Goal: Task Accomplishment & Management: Manage account settings

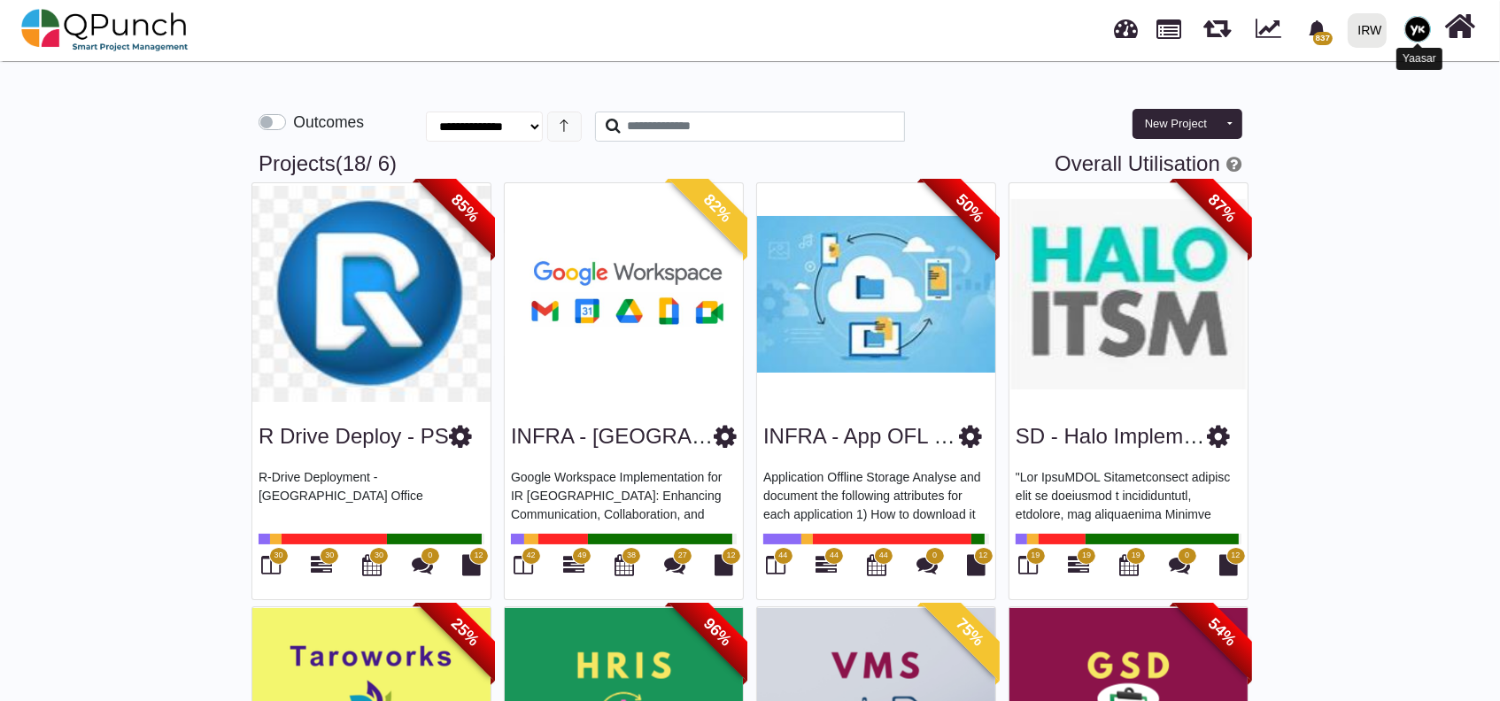
click at [1429, 32] on img at bounding box center [1418, 29] width 27 height 27
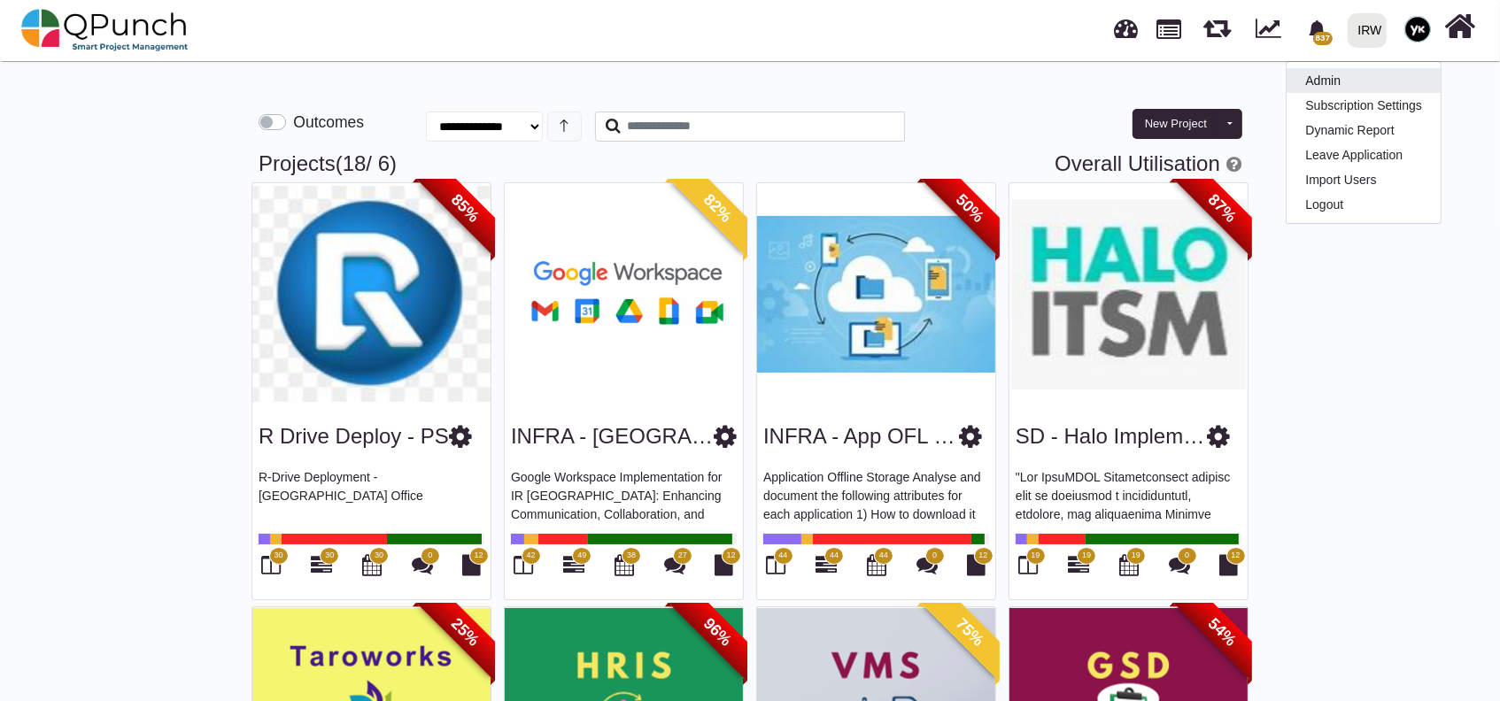
click at [1417, 81] on link "Admin" at bounding box center [1364, 80] width 154 height 25
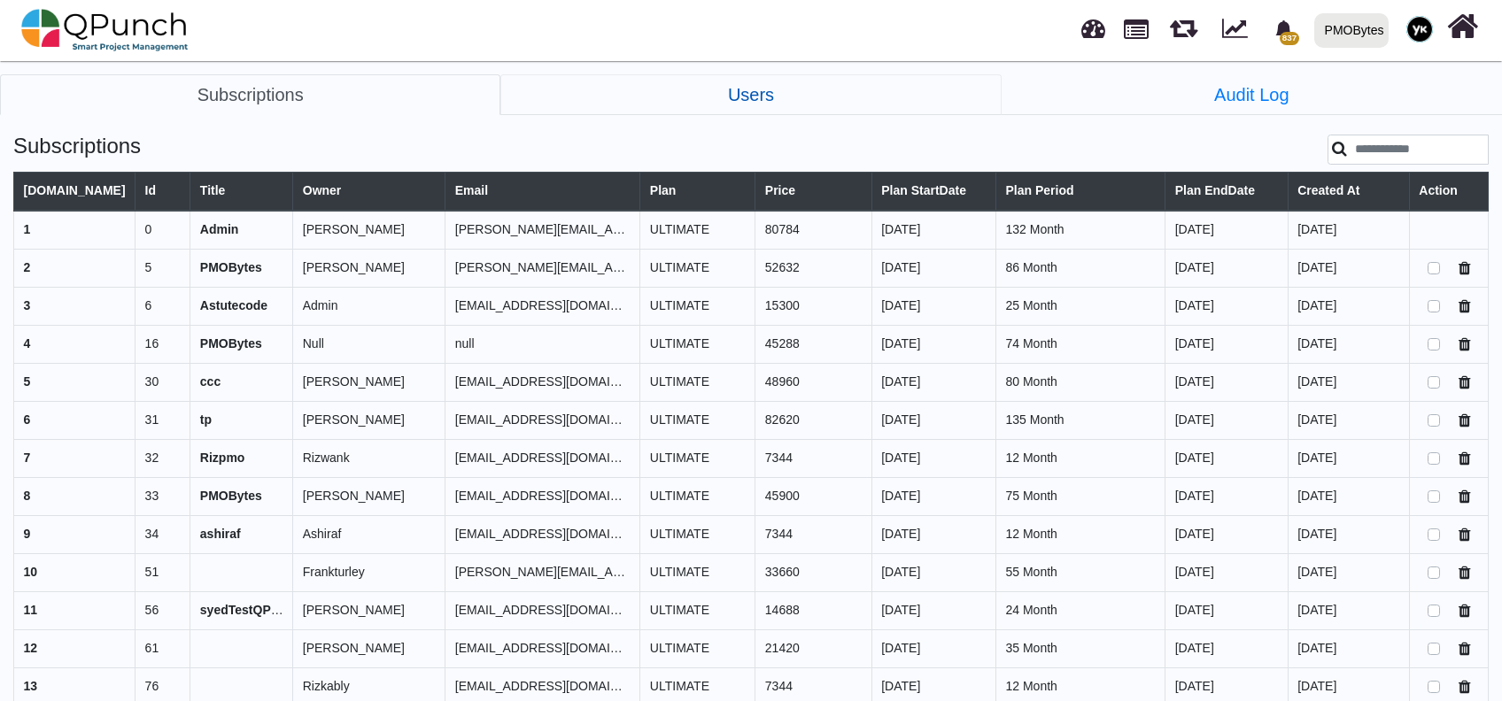
click at [678, 85] on link "Users" at bounding box center [750, 94] width 500 height 41
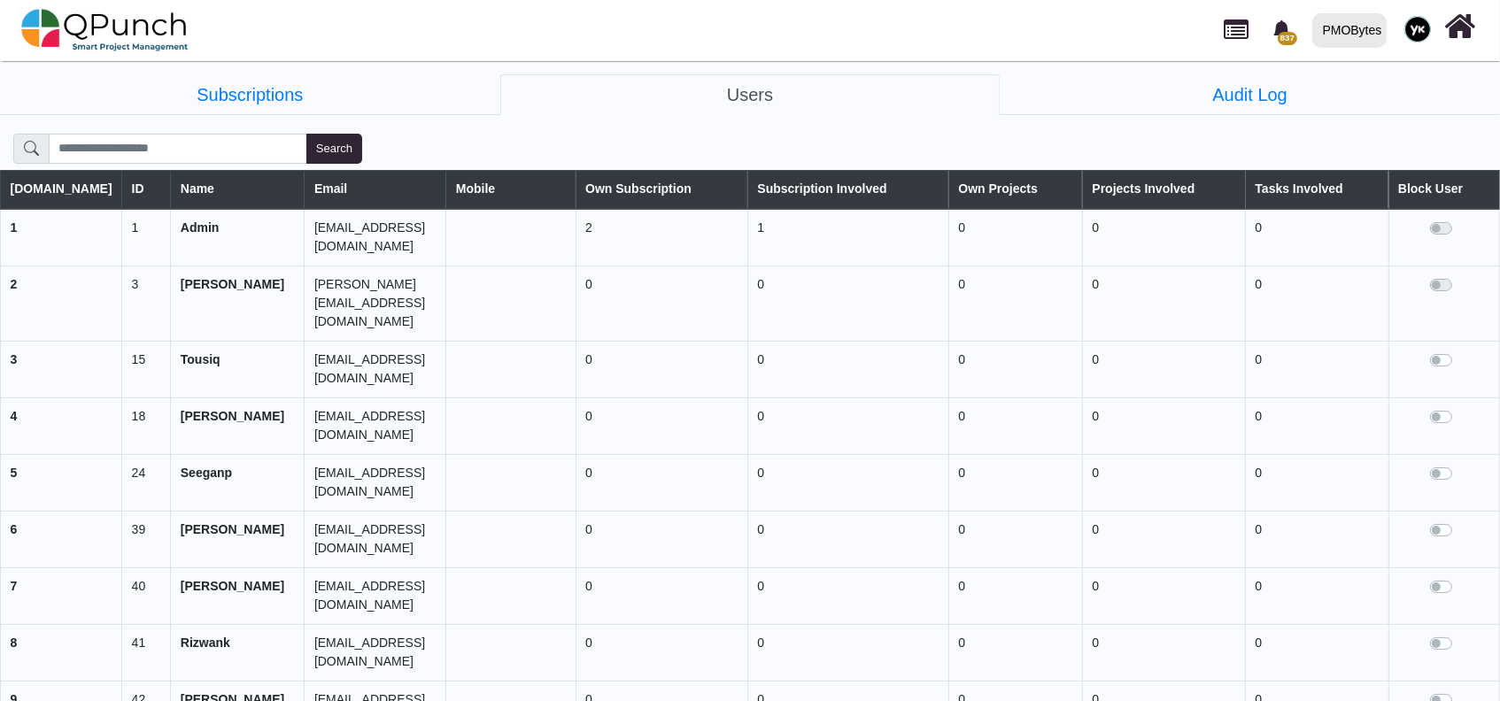
click at [1459, 351] on label at bounding box center [1459, 351] width 0 height 0
